Goal: Entertainment & Leisure: Consume media (video, audio)

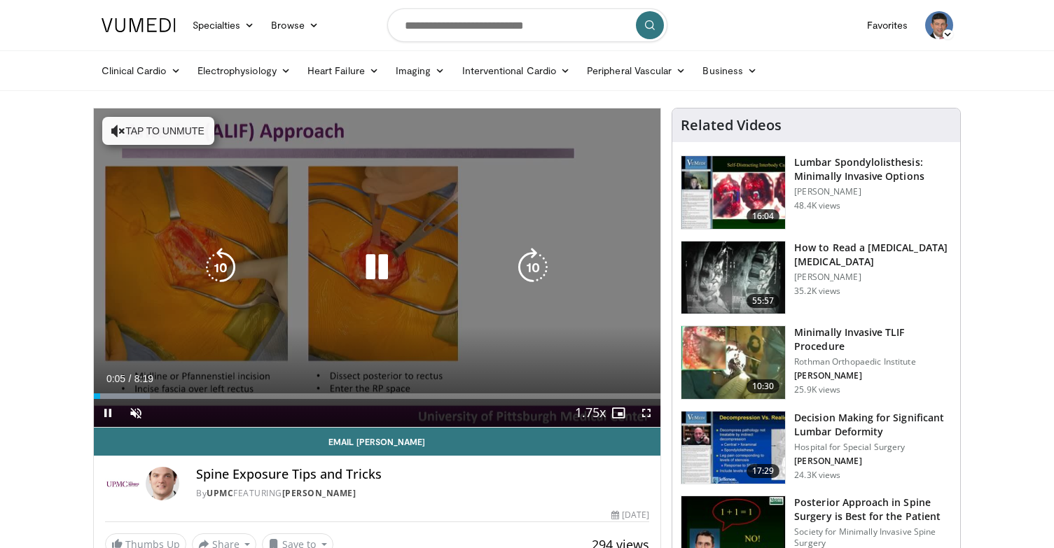
click at [187, 134] on button "Tap to unmute" at bounding box center [158, 131] width 112 height 28
